Goal: Transaction & Acquisition: Purchase product/service

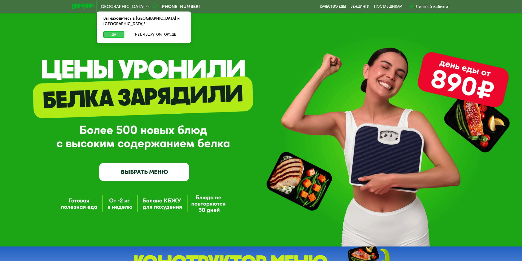
click at [120, 31] on button "Да" at bounding box center [113, 34] width 21 height 7
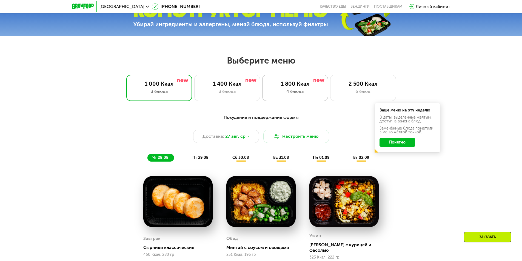
scroll to position [274, 0]
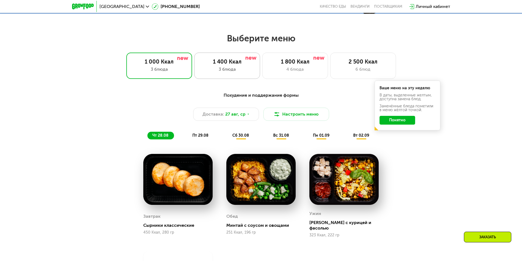
click at [231, 65] on div "1 400 Ккал" at bounding box center [227, 61] width 54 height 7
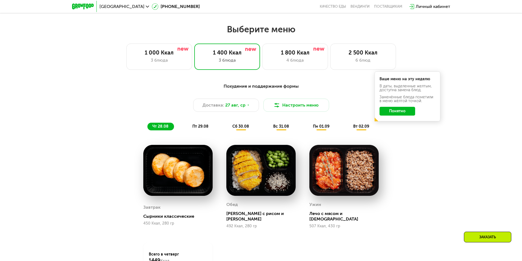
scroll to position [302, 0]
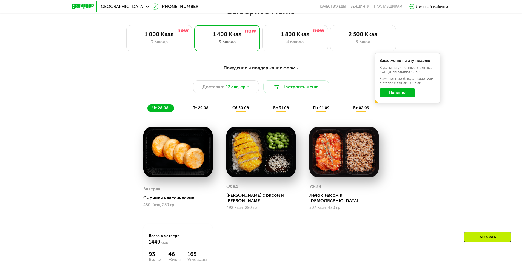
click at [200, 109] on span "пт 29.08" at bounding box center [200, 108] width 16 height 5
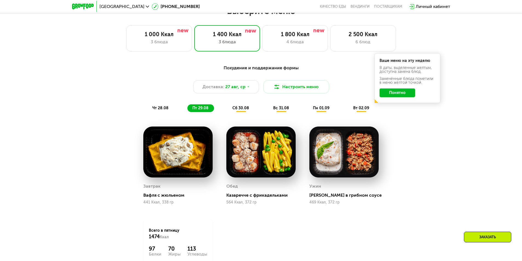
click at [245, 110] on span "сб 30.08" at bounding box center [240, 108] width 17 height 5
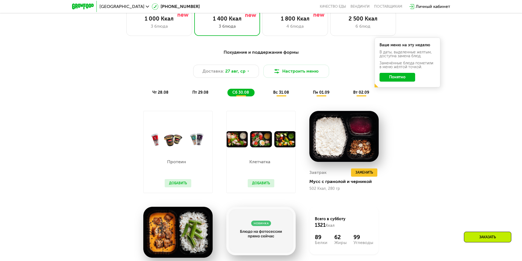
scroll to position [274, 0]
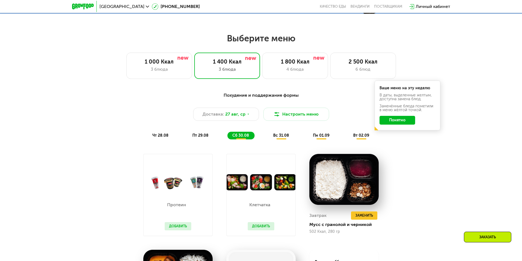
click at [277, 138] on span "вс 31.08" at bounding box center [281, 135] width 16 height 5
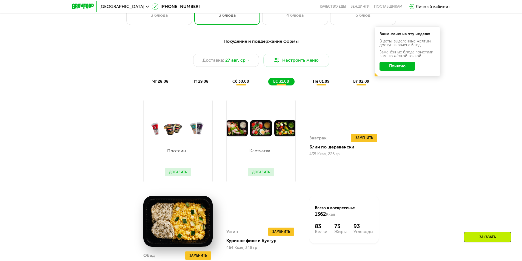
scroll to position [329, 0]
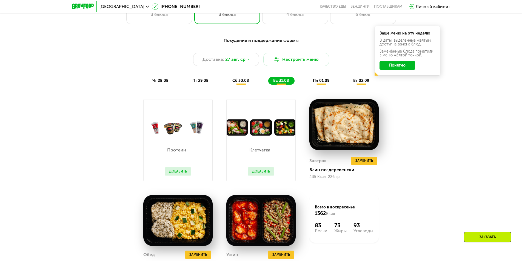
click at [348, 79] on div "пн 01.09" at bounding box center [361, 81] width 26 height 8
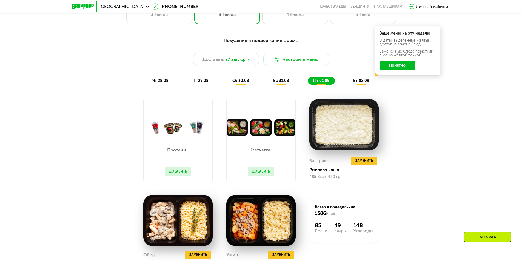
click at [201, 81] on span "пт 29.08" at bounding box center [200, 80] width 16 height 5
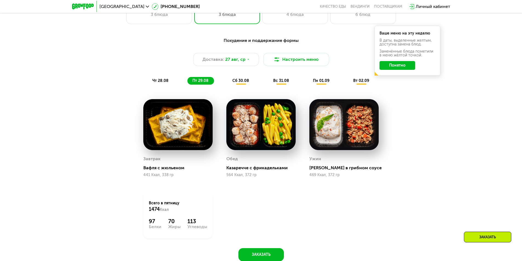
click at [238, 82] on span "сб 30.08" at bounding box center [240, 80] width 17 height 5
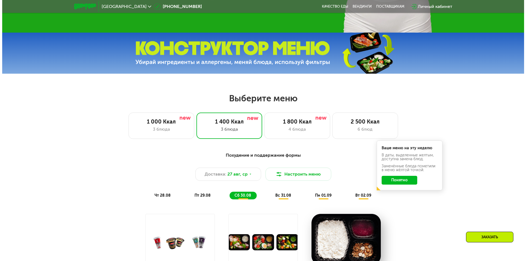
scroll to position [219, 0]
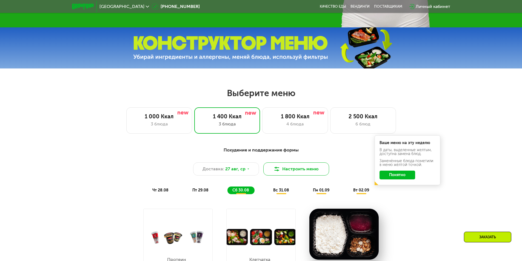
click at [275, 170] on img at bounding box center [277, 169] width 7 height 7
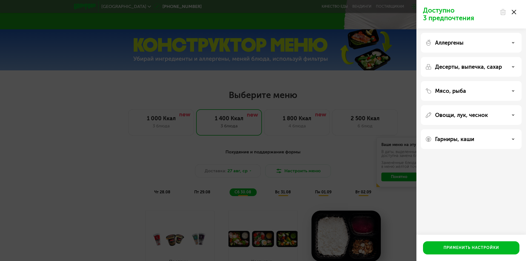
click at [447, 57] on div "Аллергены" at bounding box center [471, 67] width 101 height 20
click at [512, 43] on icon at bounding box center [513, 42] width 3 height 3
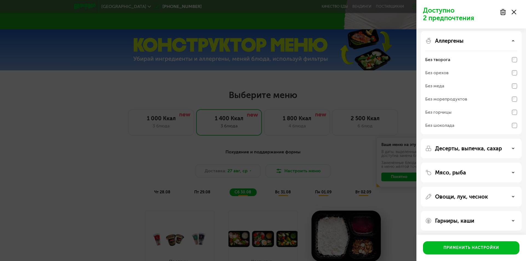
scroll to position [3, 0]
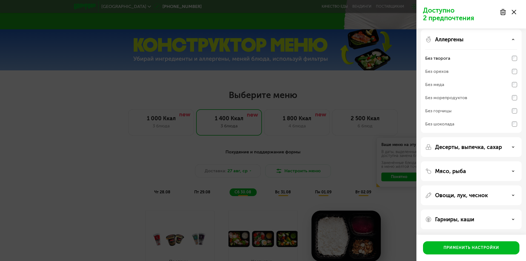
click at [470, 217] on p "Гарниры, каши" at bounding box center [454, 219] width 39 height 7
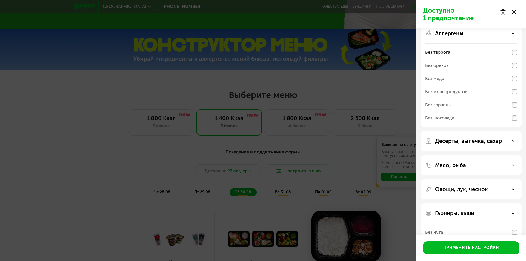
scroll to position [0, 0]
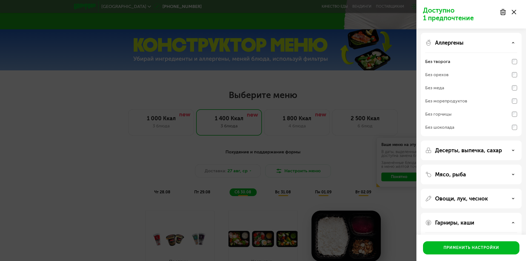
click at [479, 165] on div "Десерты, выпечка, сахар" at bounding box center [471, 175] width 101 height 20
click at [513, 149] on icon at bounding box center [513, 150] width 3 height 3
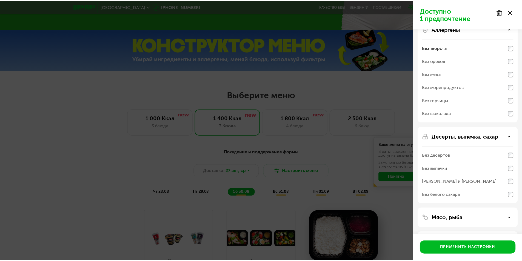
scroll to position [27, 0]
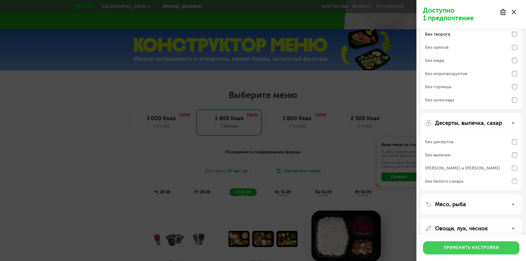
click at [464, 247] on div "Применить настройки" at bounding box center [472, 247] width 56 height 5
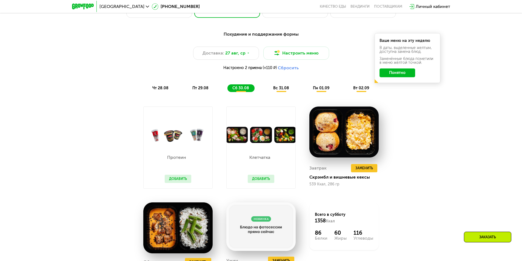
scroll to position [274, 0]
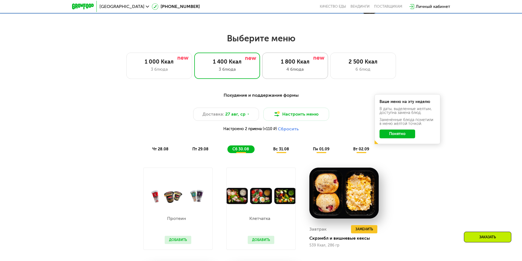
click at [278, 68] on div "4 блюда" at bounding box center [295, 69] width 54 height 7
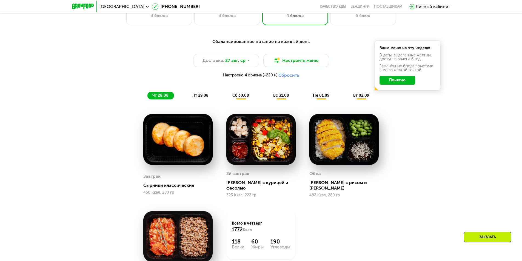
scroll to position [329, 0]
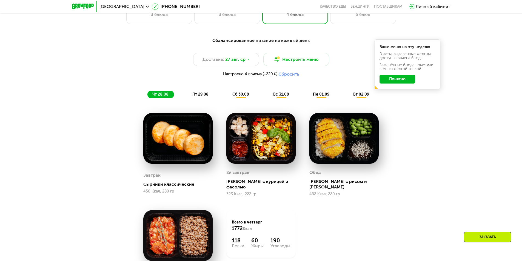
click at [319, 95] on span "пн 01.09" at bounding box center [321, 94] width 16 height 5
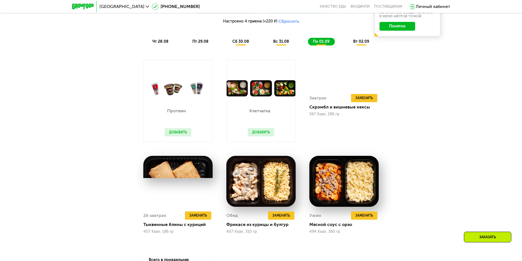
scroll to position [384, 0]
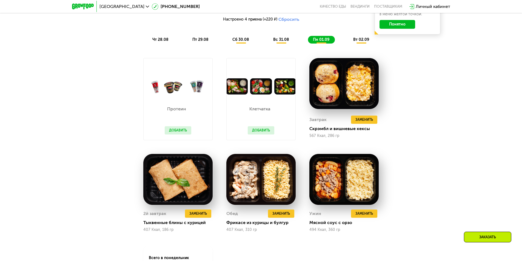
click at [473, 235] on div "Заказать" at bounding box center [487, 237] width 47 height 11
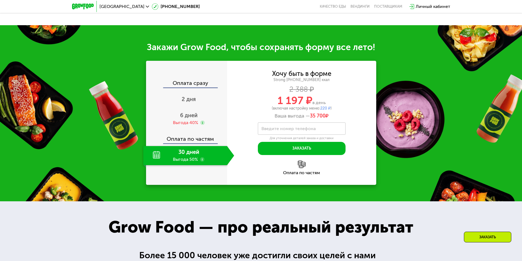
scroll to position [688, 0]
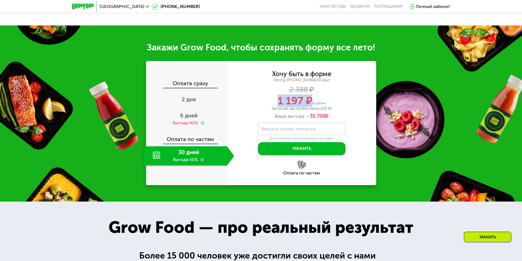
drag, startPoint x: 279, startPoint y: 101, endPoint x: 311, endPoint y: 105, distance: 32.3
click at [311, 105] on span "1 197 ₽" at bounding box center [295, 101] width 35 height 13
click at [363, 98] on div "1 197 ₽ в день" at bounding box center [301, 101] width 149 height 10
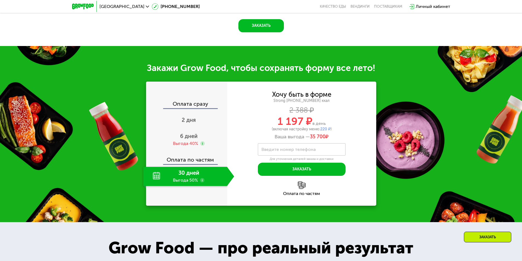
scroll to position [622, 0]
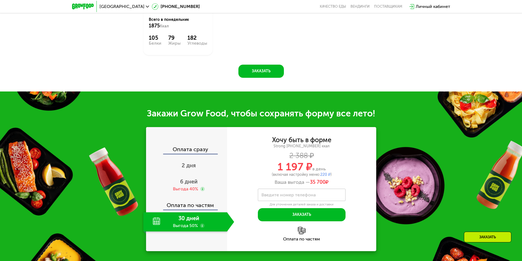
click at [206, 223] on div "30 дней Выгода 50%" at bounding box center [185, 221] width 84 height 19
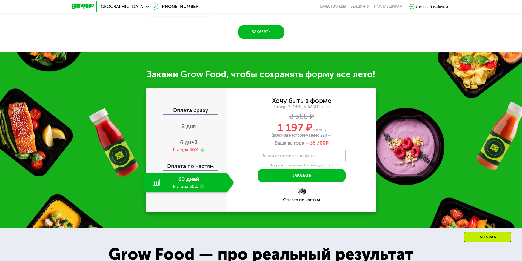
scroll to position [677, 0]
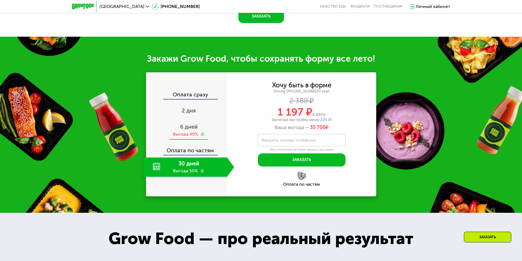
click at [203, 129] on div "6 дней Выгода 40%" at bounding box center [188, 130] width 91 height 19
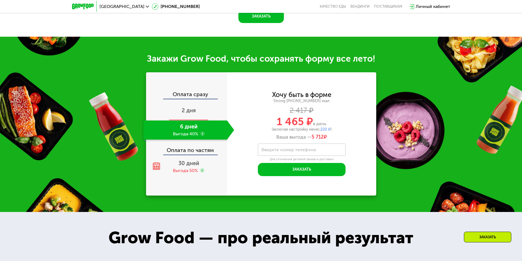
click at [202, 110] on div "2 дня" at bounding box center [188, 110] width 91 height 19
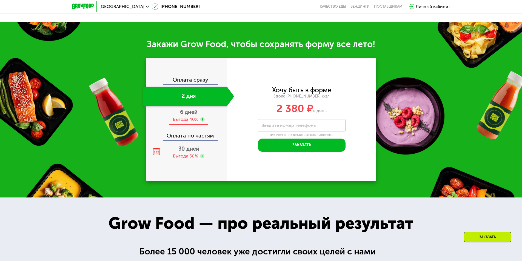
scroll to position [598, 0]
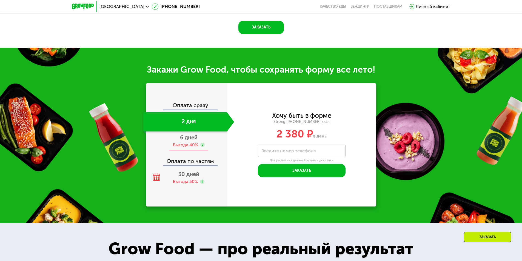
click at [212, 133] on div "6 дней Выгода 40%" at bounding box center [188, 141] width 91 height 19
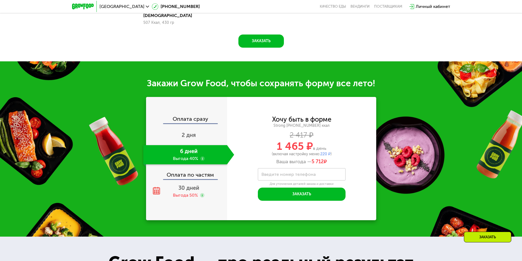
scroll to position [612, 0]
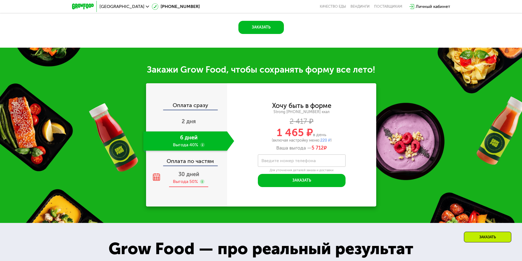
click at [210, 168] on div "30 дней Выгода 50%" at bounding box center [188, 177] width 91 height 19
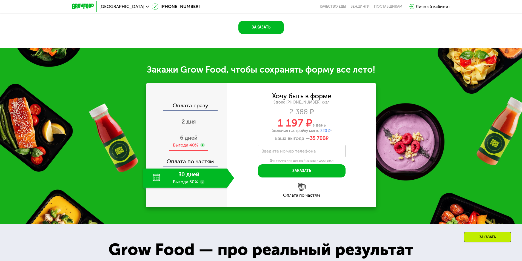
click at [202, 143] on use at bounding box center [202, 145] width 4 height 4
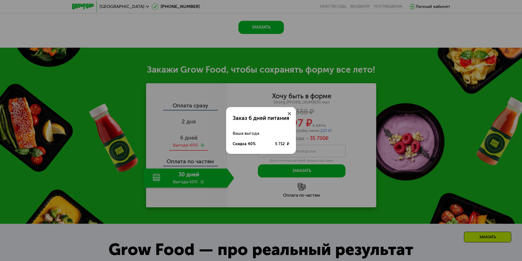
click at [202, 136] on div "Заказ 6 дней питания Ваша выгода Скидка 40% 5 712 ₽" at bounding box center [261, 130] width 522 height 261
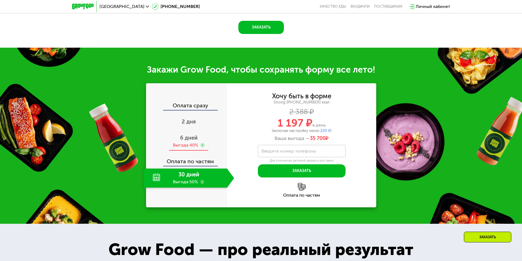
click at [206, 132] on div "6 дней Выгода 40%" at bounding box center [188, 141] width 91 height 19
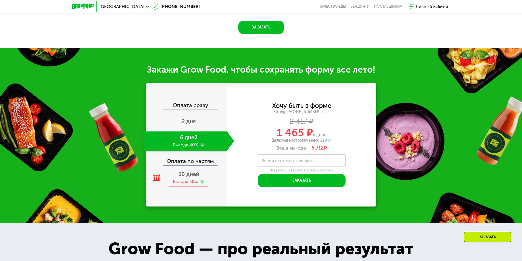
click at [209, 168] on div "30 дней Выгода 50%" at bounding box center [188, 177] width 91 height 19
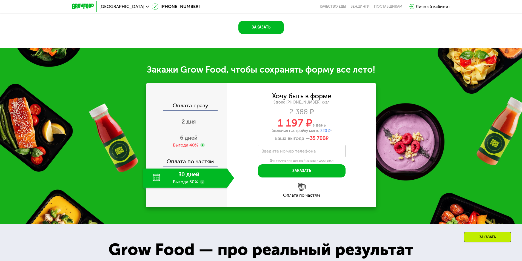
click at [202, 180] on use at bounding box center [202, 182] width 4 height 4
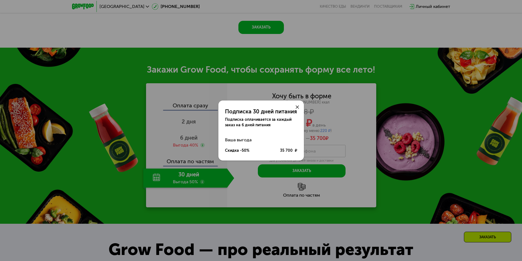
click at [297, 107] on icon at bounding box center [297, 107] width 3 height 3
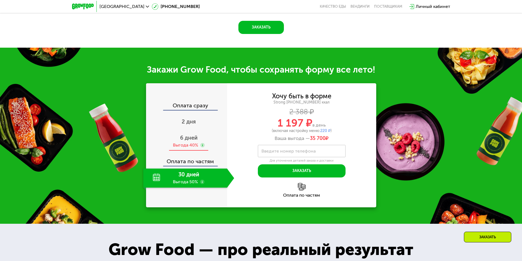
click at [199, 132] on div "6 дней Выгода 40%" at bounding box center [188, 141] width 91 height 19
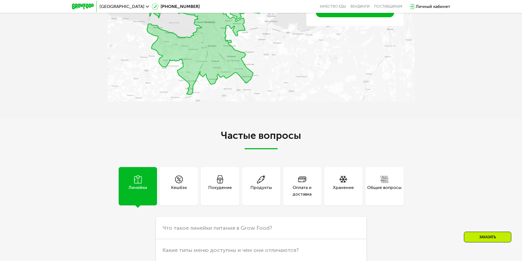
scroll to position [1242, 0]
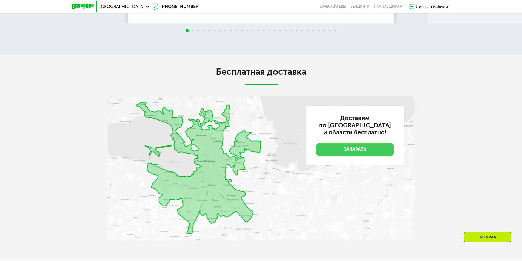
click at [359, 143] on link "Заказать" at bounding box center [355, 150] width 78 height 14
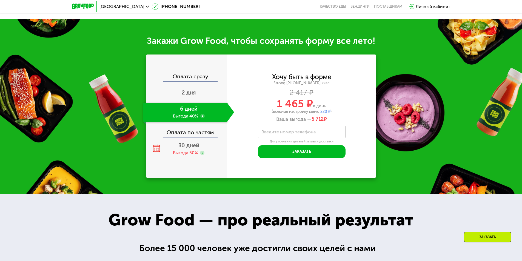
scroll to position [637, 0]
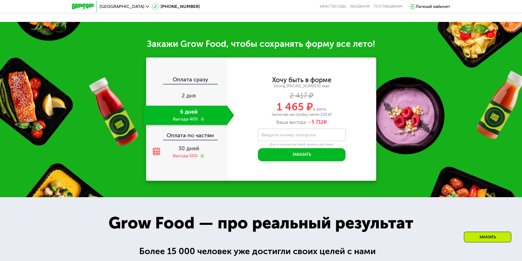
click at [432, 7] on div "Личный кабинет" at bounding box center [433, 6] width 35 height 7
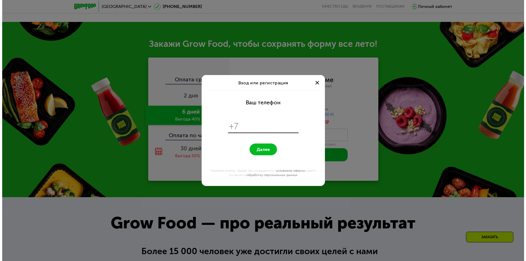
scroll to position [0, 0]
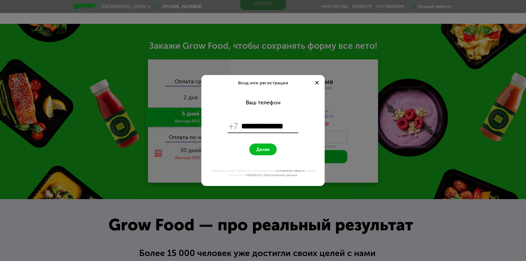
type input "**********"
click at [268, 147] on span "Далее" at bounding box center [263, 149] width 13 height 5
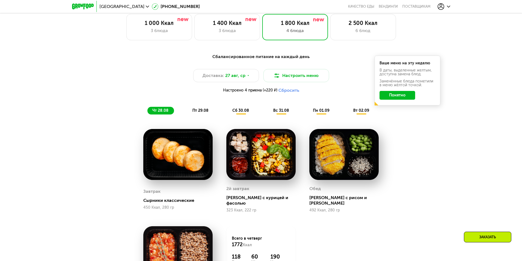
scroll to position [310, 0]
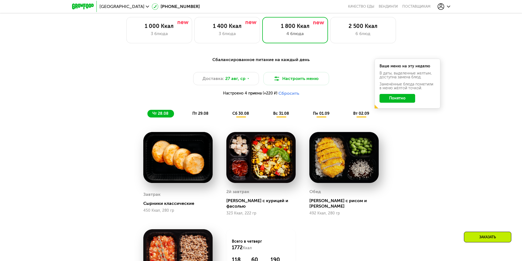
click at [319, 115] on span "пн 01.09" at bounding box center [321, 113] width 16 height 5
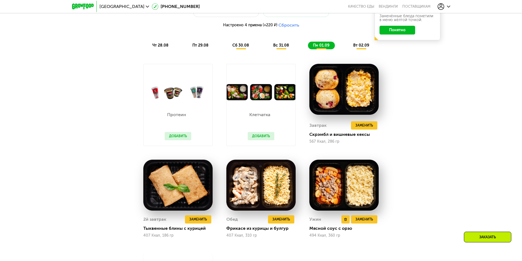
scroll to position [365, 0]
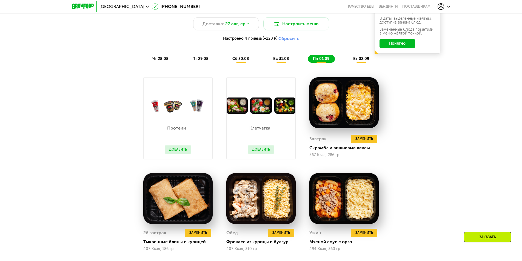
click at [369, 61] on span "вт 02.09" at bounding box center [361, 58] width 16 height 5
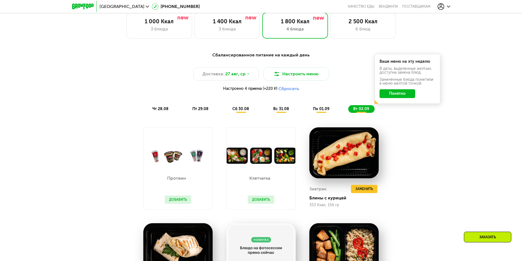
scroll to position [337, 0]
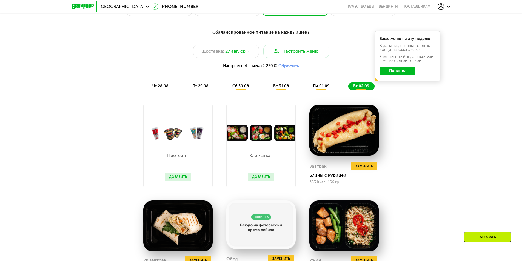
click at [317, 89] on span "пн 01.09" at bounding box center [321, 86] width 16 height 5
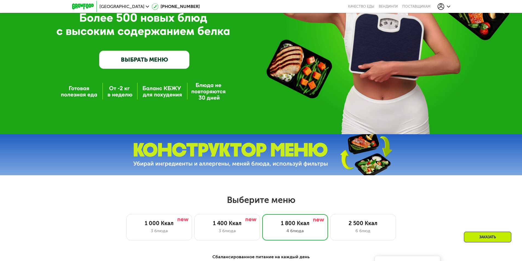
scroll to position [94, 0]
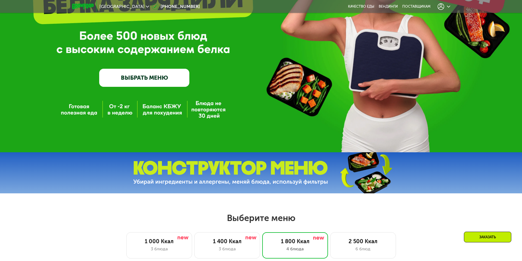
click at [448, 7] on icon at bounding box center [448, 6] width 3 height 3
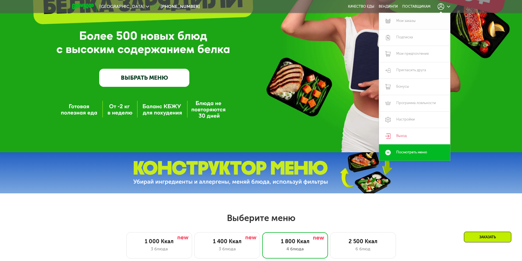
click at [403, 22] on link "Мои заказы" at bounding box center [414, 21] width 71 height 16
